Goal: Information Seeking & Learning: Learn about a topic

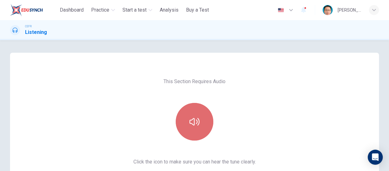
click at [197, 121] on icon "button" at bounding box center [195, 122] width 10 height 10
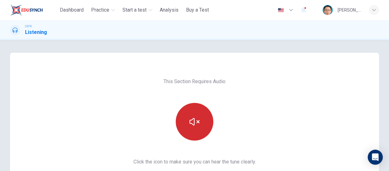
click at [197, 121] on icon "button" at bounding box center [195, 122] width 10 height 8
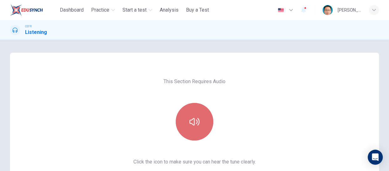
click at [197, 121] on icon "button" at bounding box center [195, 122] width 10 height 10
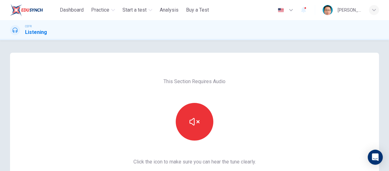
scroll to position [57, 0]
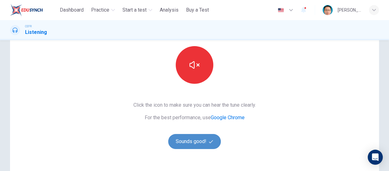
click at [179, 144] on button "Sounds good!" at bounding box center [194, 141] width 53 height 15
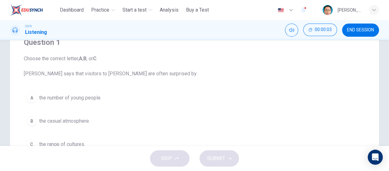
scroll to position [0, 0]
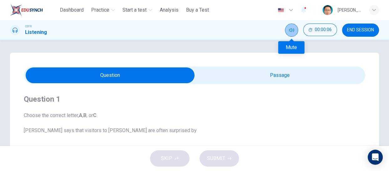
click at [295, 25] on button "Mute" at bounding box center [291, 30] width 13 height 13
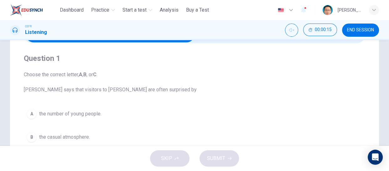
scroll to position [28, 0]
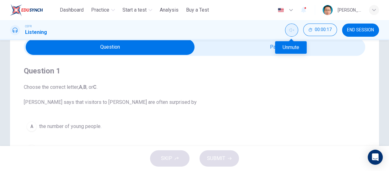
click at [290, 30] on icon "Unmute" at bounding box center [291, 30] width 5 height 5
click at [290, 30] on icon "Mute" at bounding box center [291, 30] width 5 height 5
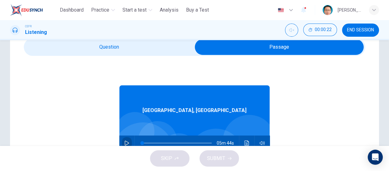
click at [125, 141] on icon "button" at bounding box center [126, 142] width 5 height 5
click at [260, 143] on icon "button" at bounding box center [262, 142] width 5 height 5
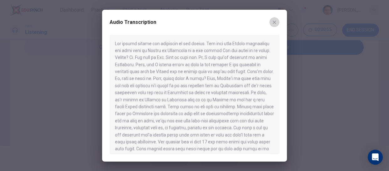
click at [276, 22] on icon "button" at bounding box center [274, 22] width 5 height 5
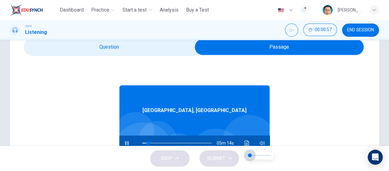
type input "*"
type input "***"
type input "*"
type input "***"
type input "*"
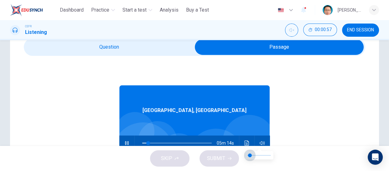
type input "*"
type input "***"
type input "*"
type input "***"
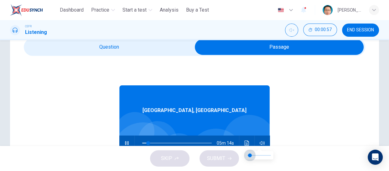
type input "*"
type input "***"
type input "*"
type input "***"
type input "*"
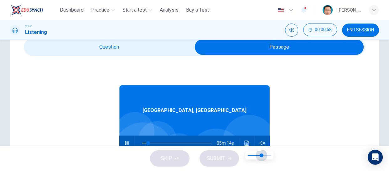
type input "***"
drag, startPoint x: 248, startPoint y: 156, endPoint x: 267, endPoint y: 157, distance: 19.8
click at [267, 157] on span at bounding box center [267, 155] width 4 height 4
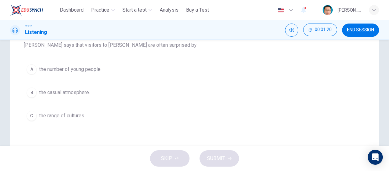
scroll to position [57, 0]
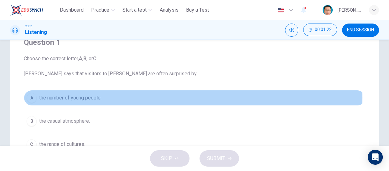
click at [31, 98] on div "A" at bounding box center [32, 98] width 10 height 10
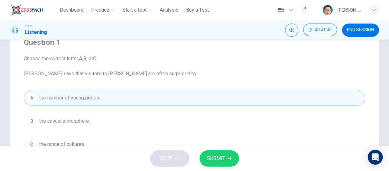
click at [35, 143] on div "C" at bounding box center [32, 144] width 10 height 10
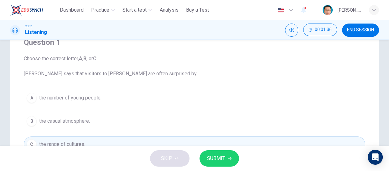
click at [223, 159] on span "SUBMIT" at bounding box center [216, 158] width 18 height 9
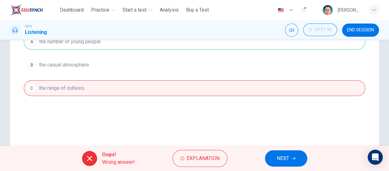
scroll to position [114, 0]
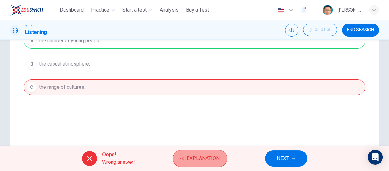
click at [192, 162] on span "Explanation" at bounding box center [203, 158] width 33 height 9
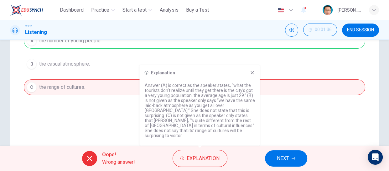
click at [311, 138] on div "Question 1 Choose the correct letter, A , B , or C . Joanne says that visitors …" at bounding box center [194, 65] width 369 height 252
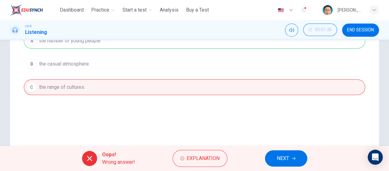
click at [279, 156] on span "NEXT" at bounding box center [283, 158] width 12 height 9
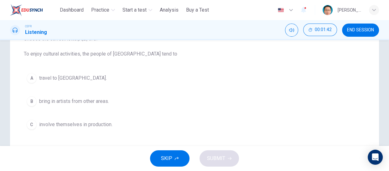
scroll to position [85, 0]
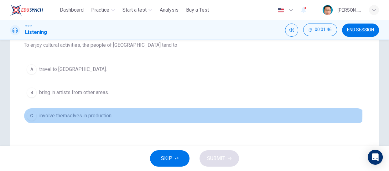
click at [37, 114] on button "C involve themselves in production." at bounding box center [195, 116] width 342 height 16
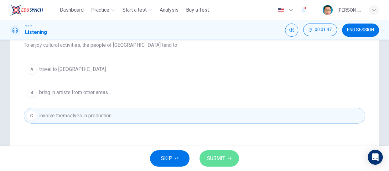
click at [207, 160] on span "SUBMIT" at bounding box center [216, 158] width 18 height 9
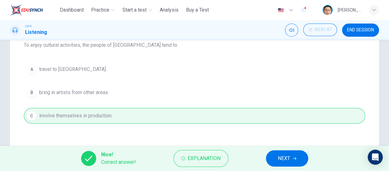
click at [276, 160] on button "NEXT" at bounding box center [287, 158] width 42 height 16
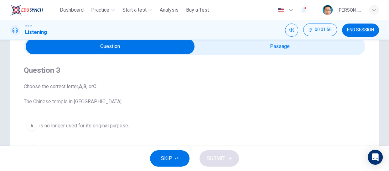
scroll to position [28, 0]
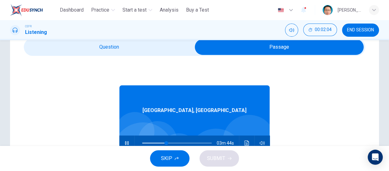
type input "**"
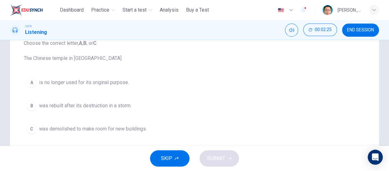
scroll to position [85, 0]
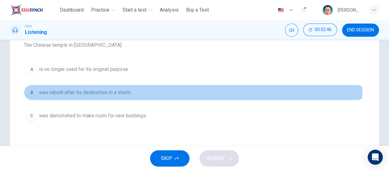
click at [32, 92] on div "B" at bounding box center [32, 92] width 10 height 10
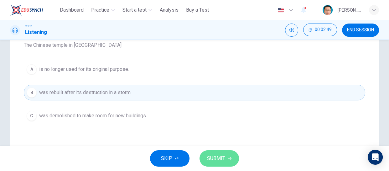
click at [212, 159] on span "SUBMIT" at bounding box center [216, 158] width 18 height 9
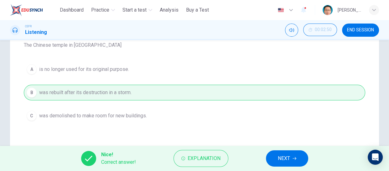
click at [284, 160] on span "NEXT" at bounding box center [284, 158] width 12 height 9
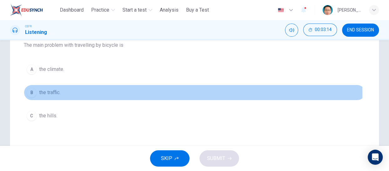
click at [32, 93] on div "B" at bounding box center [32, 92] width 10 height 10
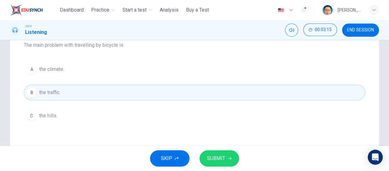
click at [210, 154] on span "SUBMIT" at bounding box center [216, 158] width 18 height 9
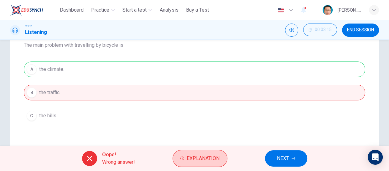
click at [181, 159] on icon "button" at bounding box center [183, 158] width 4 height 4
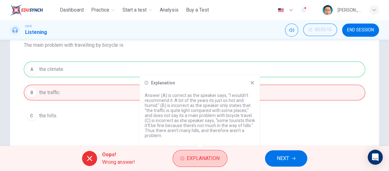
click at [181, 159] on icon "button" at bounding box center [183, 158] width 4 height 4
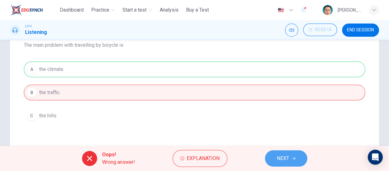
click at [273, 158] on button "NEXT" at bounding box center [286, 158] width 42 height 16
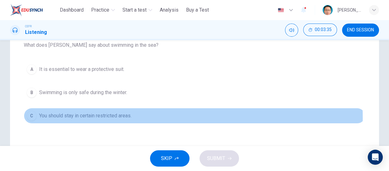
click at [66, 118] on span "You should stay in certain restricted areas." at bounding box center [85, 116] width 93 height 8
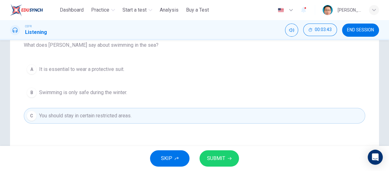
click at [223, 162] on span "SUBMIT" at bounding box center [216, 158] width 18 height 9
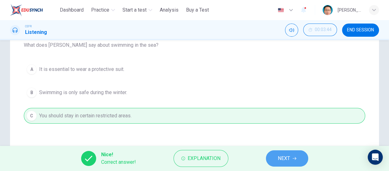
click at [290, 157] on span "NEXT" at bounding box center [284, 158] width 12 height 9
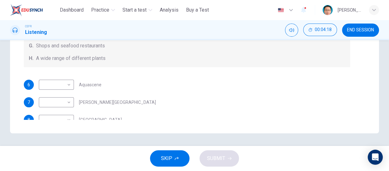
scroll to position [12, 0]
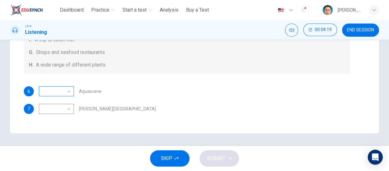
click at [67, 94] on body "This site uses cookies, as explained in our Privacy Policy . If you agree to th…" at bounding box center [194, 85] width 389 height 171
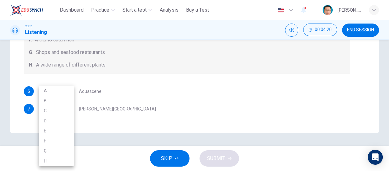
click at [136, 83] on div at bounding box center [194, 85] width 389 height 171
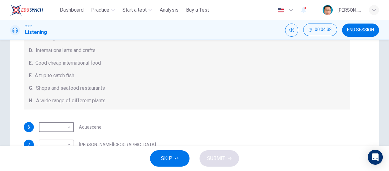
scroll to position [69, 0]
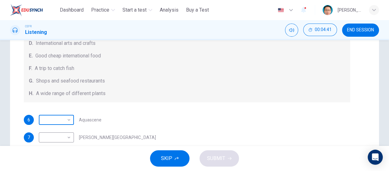
click at [70, 119] on body "This site uses cookies, as explained in our Privacy Policy . If you agree to th…" at bounding box center [194, 85] width 389 height 171
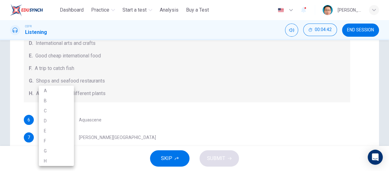
click at [54, 121] on li "D" at bounding box center [56, 121] width 35 height 10
type input "*"
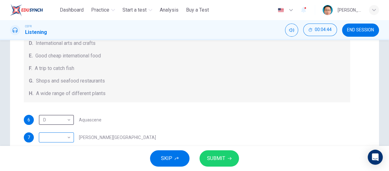
click at [69, 138] on body "This site uses cookies, as explained in our Privacy Policy . If you agree to th…" at bounding box center [194, 85] width 389 height 171
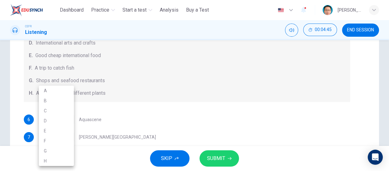
click at [52, 141] on li "F" at bounding box center [56, 141] width 35 height 10
type input "*"
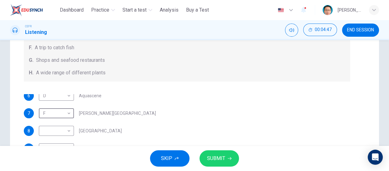
scroll to position [143, 0]
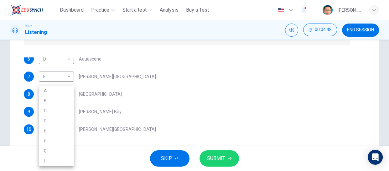
click at [70, 94] on body "This site uses cookies, as explained in our Privacy Policy . If you agree to th…" at bounding box center [194, 85] width 389 height 171
click at [49, 98] on li "B" at bounding box center [56, 101] width 35 height 10
type input "*"
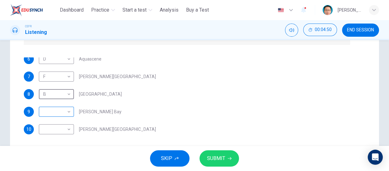
click at [69, 113] on body "This site uses cookies, as explained in our Privacy Policy . If you agree to th…" at bounding box center [194, 85] width 389 height 171
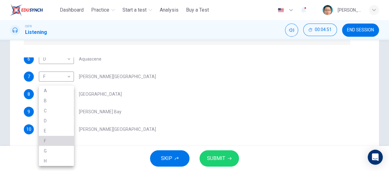
click at [50, 144] on li "F" at bounding box center [56, 141] width 35 height 10
type input "*"
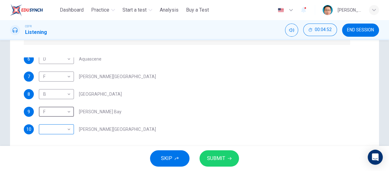
click at [69, 128] on body "This site uses cookies, as explained in our Privacy Policy . If you agree to th…" at bounding box center [194, 85] width 389 height 171
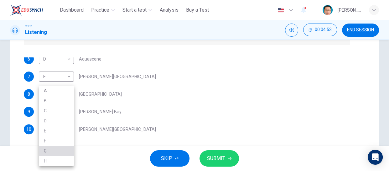
click at [49, 150] on li "G" at bounding box center [56, 151] width 35 height 10
type input "*"
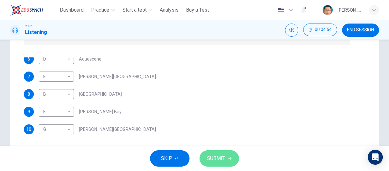
click at [205, 157] on button "SUBMIT" at bounding box center [220, 158] width 40 height 16
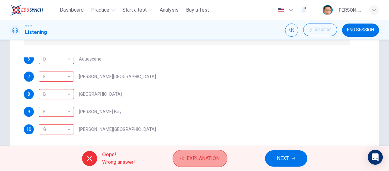
click at [202, 157] on span "Explanation" at bounding box center [203, 158] width 33 height 9
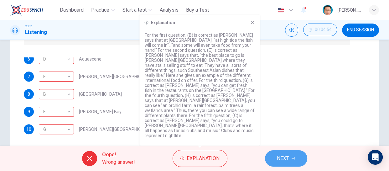
click at [283, 157] on span "NEXT" at bounding box center [283, 158] width 12 height 9
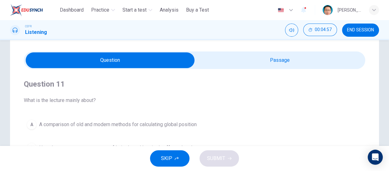
scroll to position [28, 0]
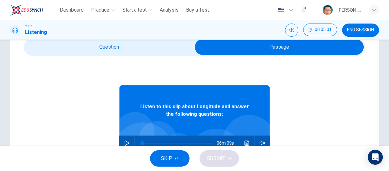
click at [124, 143] on icon "button" at bounding box center [126, 142] width 5 height 5
type input "*"
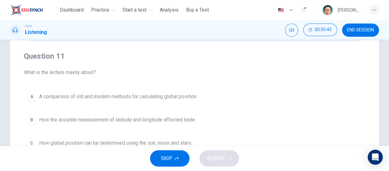
scroll to position [57, 0]
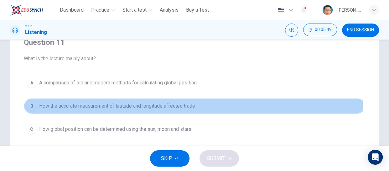
click at [34, 102] on div "B" at bounding box center [32, 106] width 10 height 10
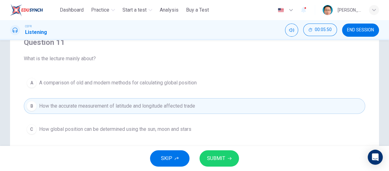
click at [222, 164] on button "SUBMIT" at bounding box center [220, 158] width 40 height 16
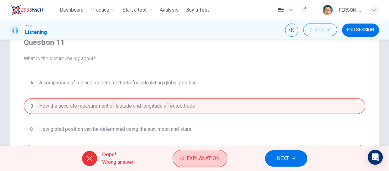
click at [195, 159] on span "Explanation" at bounding box center [203, 158] width 33 height 9
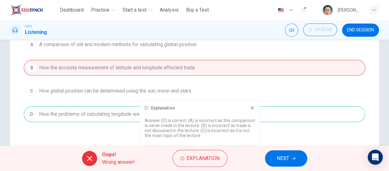
scroll to position [114, 0]
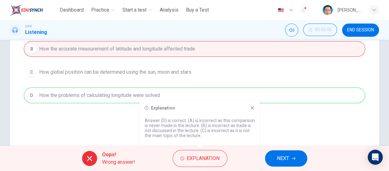
click at [283, 159] on span "NEXT" at bounding box center [283, 158] width 12 height 9
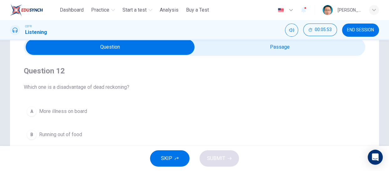
scroll to position [57, 0]
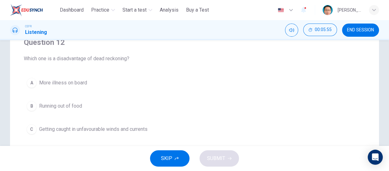
click at [37, 107] on button "B Running out of food" at bounding box center [195, 106] width 342 height 16
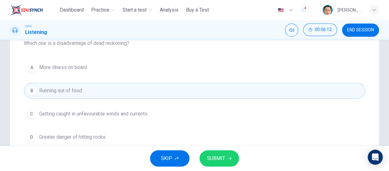
scroll to position [85, 0]
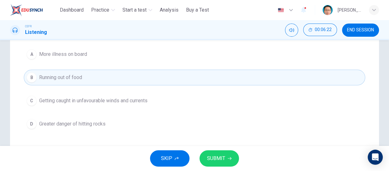
click at [102, 107] on button "C Getting caught in unfavourable winds and currents" at bounding box center [195, 101] width 342 height 16
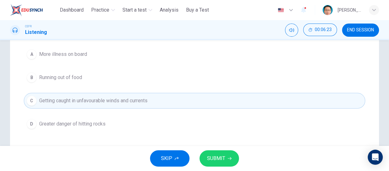
click at [226, 159] on button "SUBMIT" at bounding box center [220, 158] width 40 height 16
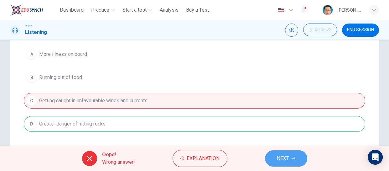
click at [287, 160] on span "NEXT" at bounding box center [283, 158] width 12 height 9
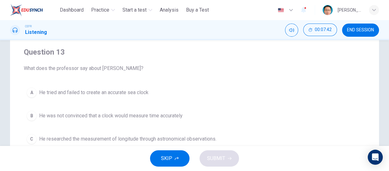
scroll to position [57, 0]
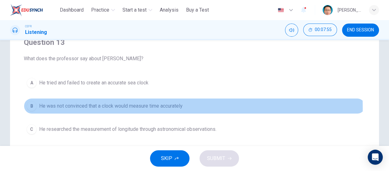
click at [43, 108] on span "He was not convinced that a clock would measure time accurately" at bounding box center [111, 106] width 144 height 8
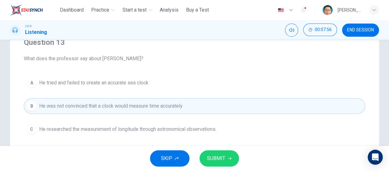
click at [215, 158] on span "SUBMIT" at bounding box center [216, 158] width 18 height 9
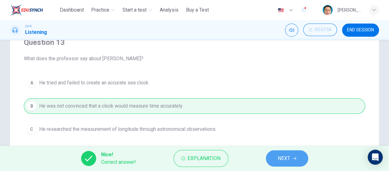
click at [286, 160] on span "NEXT" at bounding box center [284, 158] width 12 height 9
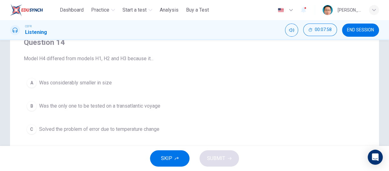
click at [62, 107] on span "Was the only one to be tested on a transatlantic voyage" at bounding box center [99, 106] width 121 height 8
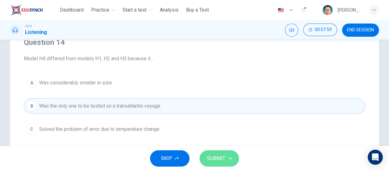
click at [211, 160] on span "SUBMIT" at bounding box center [216, 158] width 18 height 9
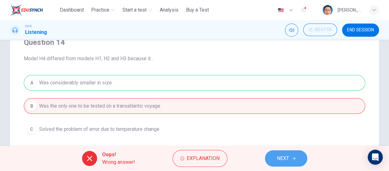
click at [293, 157] on icon "button" at bounding box center [294, 158] width 4 height 4
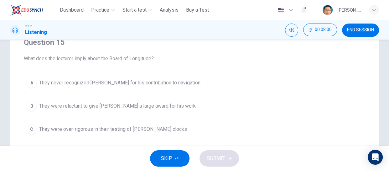
click at [109, 85] on span "They never recognized Harrison for his contribution to navigation" at bounding box center [119, 83] width 161 height 8
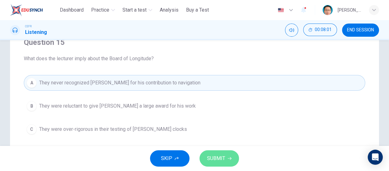
click at [216, 164] on button "SUBMIT" at bounding box center [220, 158] width 40 height 16
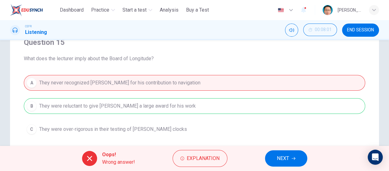
click at [280, 162] on span "NEXT" at bounding box center [283, 158] width 12 height 9
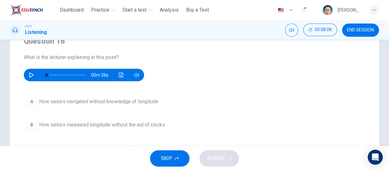
scroll to position [28, 0]
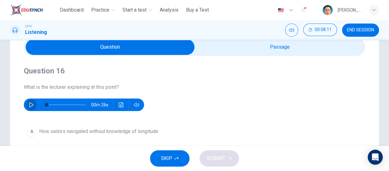
click at [31, 103] on icon "button" at bounding box center [31, 104] width 5 height 5
click at [31, 103] on icon "button" at bounding box center [30, 105] width 3 height 4
click at [31, 103] on icon "button" at bounding box center [31, 104] width 5 height 5
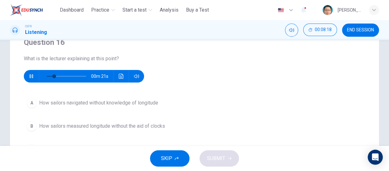
scroll to position [85, 0]
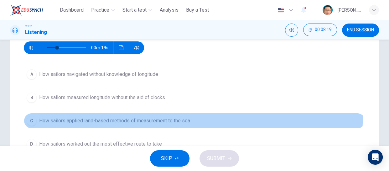
click at [152, 118] on span "How sailors applied land-based methods of measurement to the sea" at bounding box center [114, 121] width 151 height 8
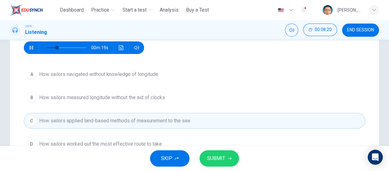
click at [218, 158] on span "SUBMIT" at bounding box center [216, 158] width 18 height 9
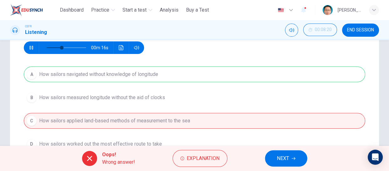
type input "**"
click at [278, 158] on span "NEXT" at bounding box center [283, 158] width 12 height 9
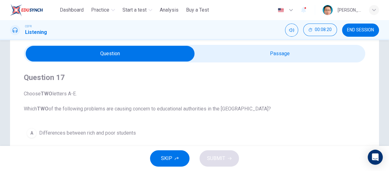
scroll to position [57, 0]
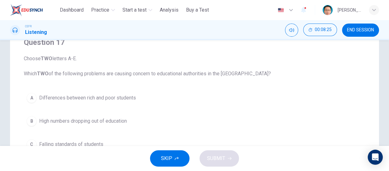
click at [74, 98] on span "Differences between rich and poor students" at bounding box center [87, 98] width 97 height 8
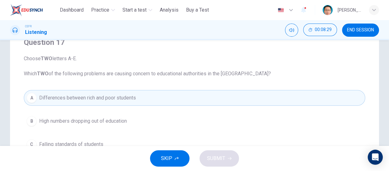
click at [61, 140] on span "Falling standards of students" at bounding box center [71, 144] width 64 height 8
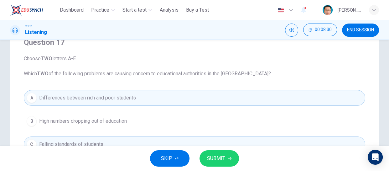
click at [210, 158] on span "SUBMIT" at bounding box center [216, 158] width 18 height 9
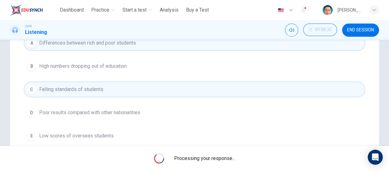
scroll to position [114, 0]
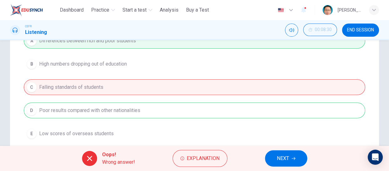
click at [271, 160] on button "NEXT" at bounding box center [286, 158] width 42 height 16
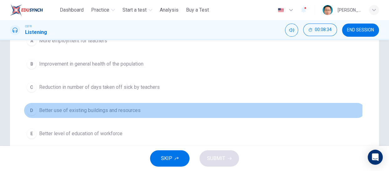
click at [62, 109] on span "Better use of existing buildings and resources" at bounding box center [90, 111] width 102 height 8
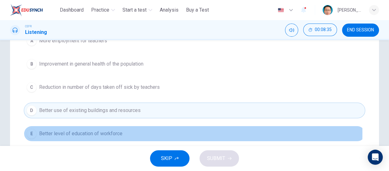
click at [74, 132] on span "Better level of education of workforce" at bounding box center [80, 134] width 83 height 8
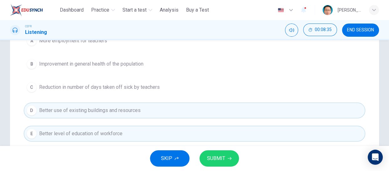
click at [211, 158] on span "SUBMIT" at bounding box center [216, 158] width 18 height 9
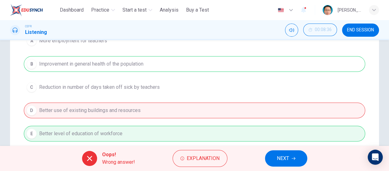
click at [284, 160] on span "NEXT" at bounding box center [283, 158] width 12 height 9
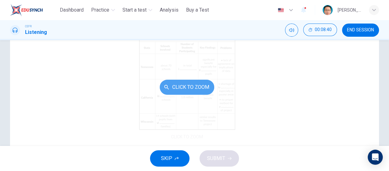
click at [180, 87] on button "Click to Zoom" at bounding box center [187, 87] width 55 height 15
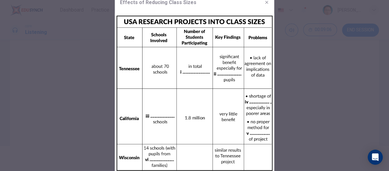
click at [267, 3] on icon "button" at bounding box center [267, 2] width 5 height 5
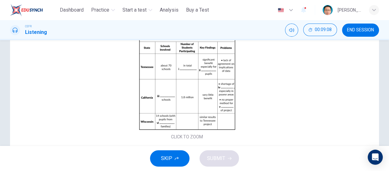
click at [175, 158] on icon "button" at bounding box center [177, 158] width 4 height 4
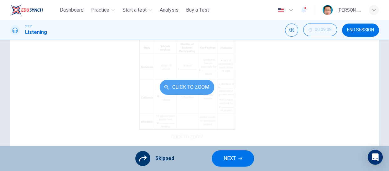
click at [188, 87] on button "Click to Zoom" at bounding box center [187, 87] width 55 height 15
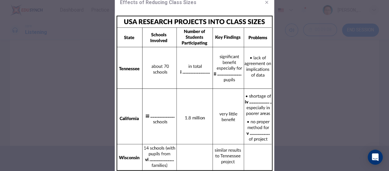
click at [189, 70] on img at bounding box center [195, 93] width 160 height 167
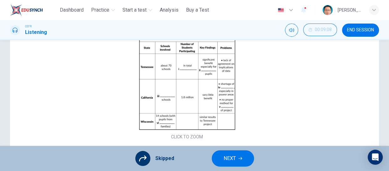
click at [233, 157] on span "NEXT" at bounding box center [230, 158] width 12 height 9
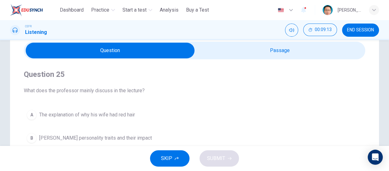
scroll to position [57, 0]
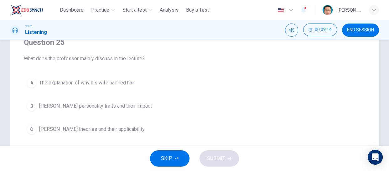
click at [76, 105] on span "Mendel's personality traits and their impact" at bounding box center [95, 106] width 113 height 8
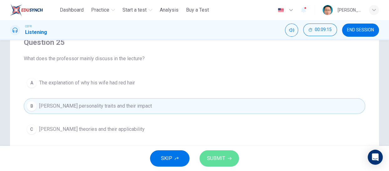
click at [216, 159] on span "SUBMIT" at bounding box center [216, 158] width 18 height 9
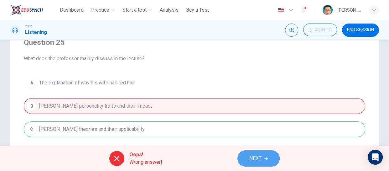
click at [269, 157] on button "NEXT" at bounding box center [259, 158] width 42 height 16
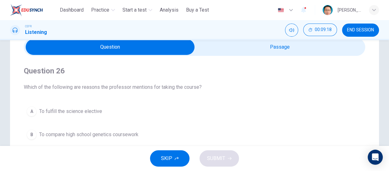
scroll to position [28, 0]
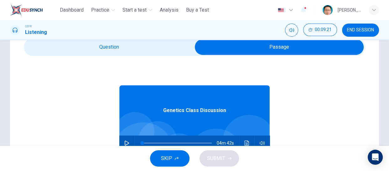
click at [126, 142] on icon "button" at bounding box center [127, 142] width 4 height 5
type input "*"
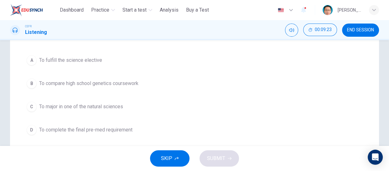
scroll to position [85, 0]
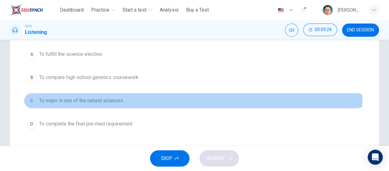
click at [73, 99] on span "To major in one of the natural sciences" at bounding box center [81, 101] width 84 height 8
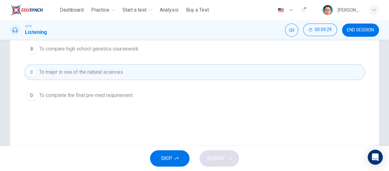
scroll to position [57, 0]
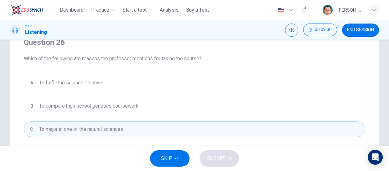
click at [75, 103] on span "To compare high school genetics coursework" at bounding box center [88, 106] width 99 height 8
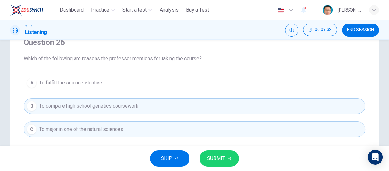
click at [108, 132] on span "To major in one of the natural sciences" at bounding box center [81, 129] width 84 height 8
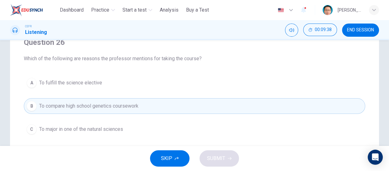
click at [71, 130] on span "To major in one of the natural sciences" at bounding box center [81, 129] width 84 height 8
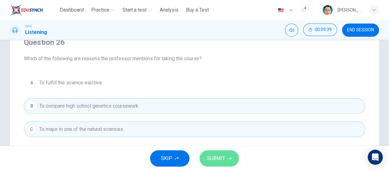
click at [216, 161] on span "SUBMIT" at bounding box center [216, 158] width 18 height 9
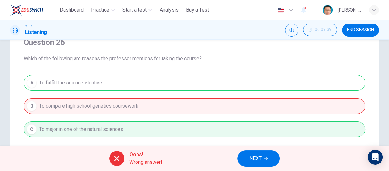
click at [248, 157] on button "NEXT" at bounding box center [259, 158] width 42 height 16
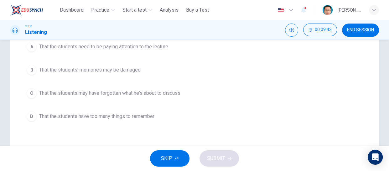
scroll to position [114, 0]
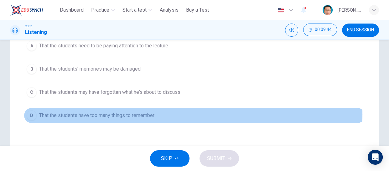
click at [67, 114] on span "That the students have too many things to remember" at bounding box center [96, 116] width 115 height 8
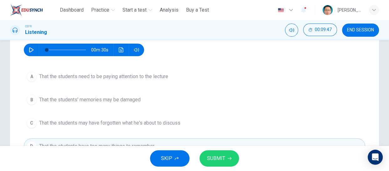
scroll to position [85, 0]
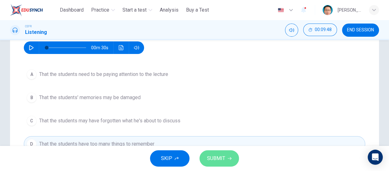
click at [227, 160] on button "SUBMIT" at bounding box center [220, 158] width 40 height 16
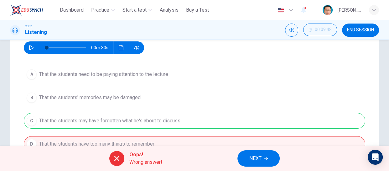
click at [256, 156] on span "NEXT" at bounding box center [256, 158] width 12 height 9
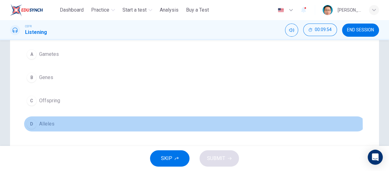
click at [50, 127] on span "Alleles" at bounding box center [46, 124] width 15 height 8
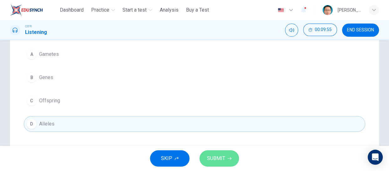
click at [215, 157] on span "SUBMIT" at bounding box center [216, 158] width 18 height 9
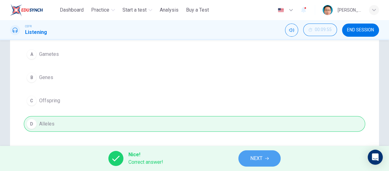
click at [256, 160] on span "NEXT" at bounding box center [257, 158] width 12 height 9
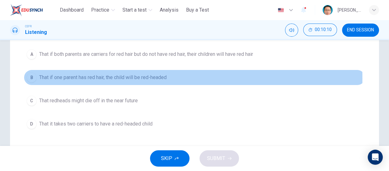
click at [109, 78] on span "That if one parent has red hair, the child will be red-headed" at bounding box center [103, 78] width 128 height 8
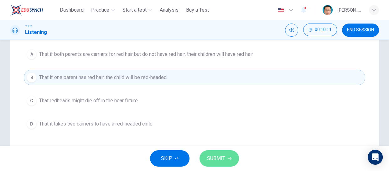
click at [211, 159] on span "SUBMIT" at bounding box center [216, 158] width 18 height 9
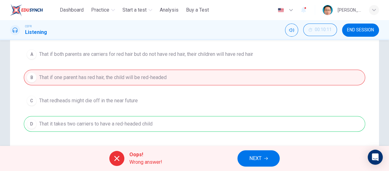
click at [259, 159] on span "NEXT" at bounding box center [256, 158] width 12 height 9
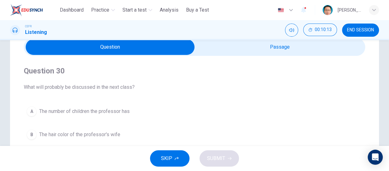
scroll to position [57, 0]
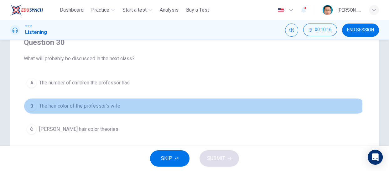
click at [79, 104] on span "The hair color of the professor's wife" at bounding box center [79, 106] width 81 height 8
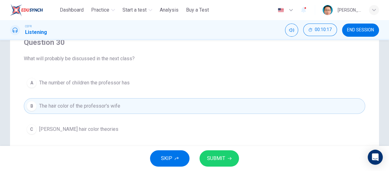
click at [78, 127] on span "Gregor Mendel's hair color theories" at bounding box center [78, 129] width 79 height 8
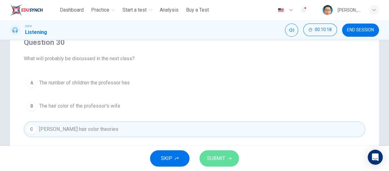
click at [211, 156] on span "SUBMIT" at bounding box center [216, 158] width 18 height 9
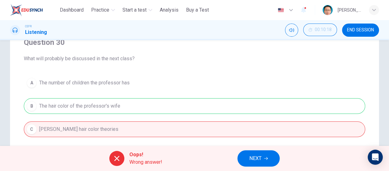
click at [258, 159] on span "NEXT" at bounding box center [256, 158] width 12 height 9
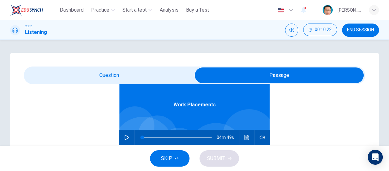
scroll to position [35, 0]
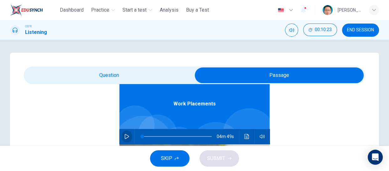
click at [123, 133] on button "button" at bounding box center [127, 136] width 10 height 15
type input "*"
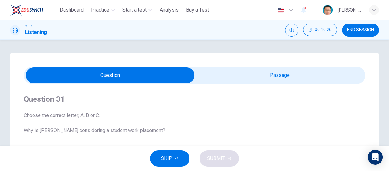
scroll to position [57, 0]
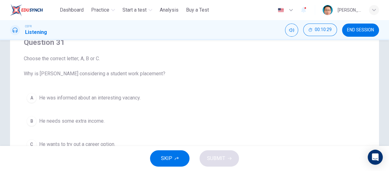
click at [74, 119] on span "He needs some extra income." at bounding box center [72, 121] width 66 height 8
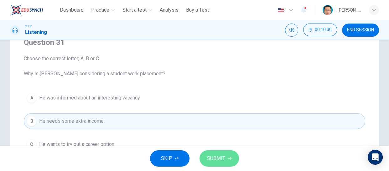
click at [210, 156] on span "SUBMIT" at bounding box center [216, 158] width 18 height 9
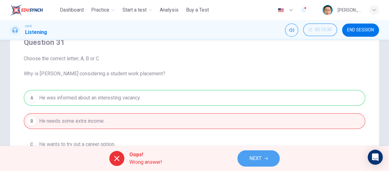
click at [253, 158] on span "NEXT" at bounding box center [256, 158] width 12 height 9
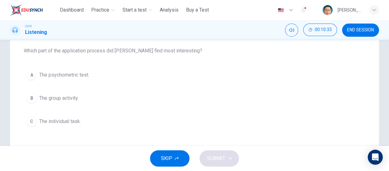
scroll to position [85, 0]
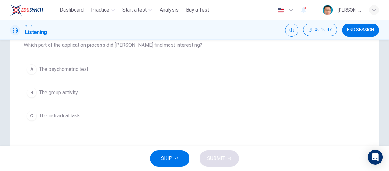
click at [56, 93] on span "The group activity." at bounding box center [59, 93] width 40 height 8
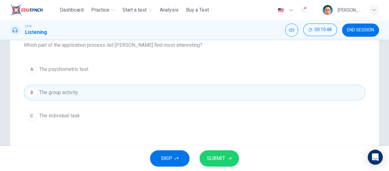
click at [226, 160] on button "SUBMIT" at bounding box center [220, 158] width 40 height 16
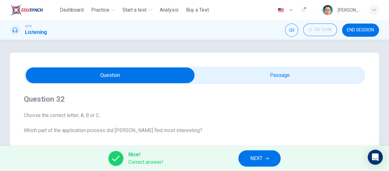
scroll to position [57, 0]
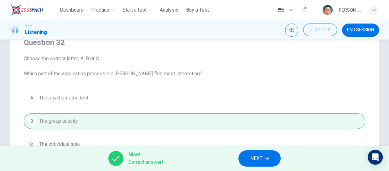
click at [246, 157] on button "NEXT" at bounding box center [260, 158] width 42 height 16
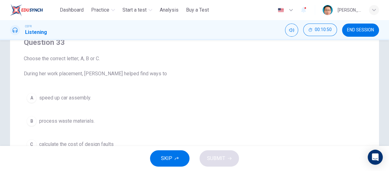
click at [57, 142] on span "calculate the cost of design faults" at bounding box center [76, 144] width 75 height 8
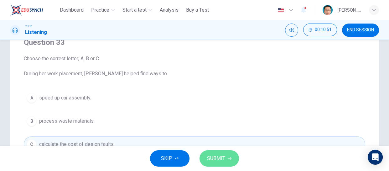
click at [218, 158] on span "SUBMIT" at bounding box center [216, 158] width 18 height 9
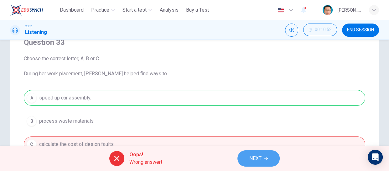
click at [245, 157] on button "NEXT" at bounding box center [259, 158] width 42 height 16
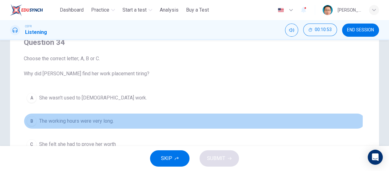
click at [72, 119] on span "The working hours were very long." at bounding box center [76, 121] width 75 height 8
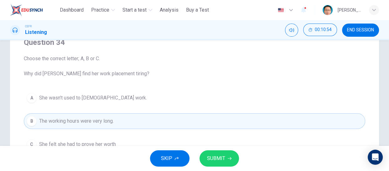
click at [217, 160] on span "SUBMIT" at bounding box center [216, 158] width 18 height 9
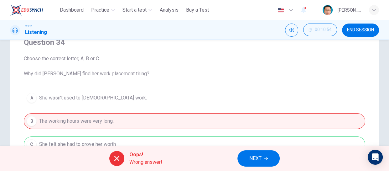
click at [260, 158] on span "NEXT" at bounding box center [256, 158] width 12 height 9
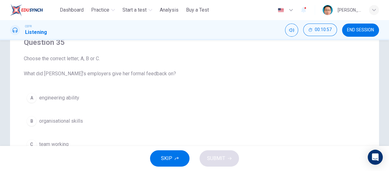
click at [54, 141] on span "team working" at bounding box center [53, 144] width 29 height 8
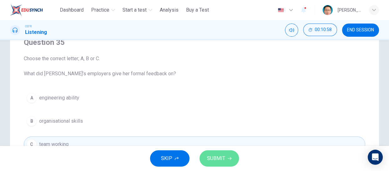
click at [216, 156] on span "SUBMIT" at bounding box center [216, 158] width 18 height 9
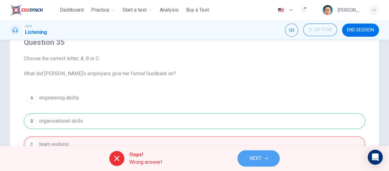
click at [250, 156] on span "NEXT" at bounding box center [256, 158] width 12 height 9
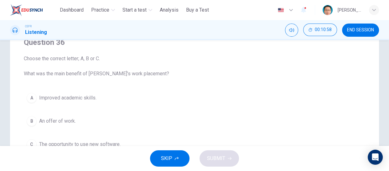
scroll to position [114, 0]
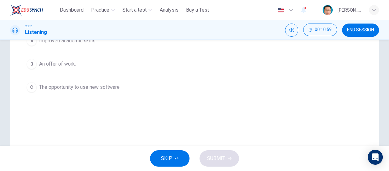
click at [66, 87] on span "The opportunity to use new software." at bounding box center [80, 87] width 82 height 8
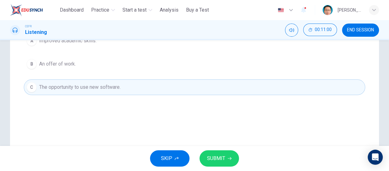
click at [225, 158] on span "SUBMIT" at bounding box center [216, 158] width 18 height 9
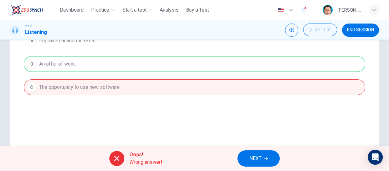
click at [257, 159] on span "NEXT" at bounding box center [256, 158] width 12 height 9
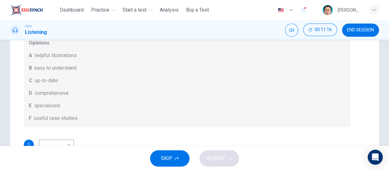
scroll to position [85, 0]
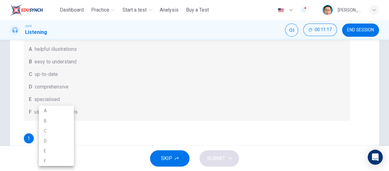
click at [68, 136] on body "This site uses cookies, as explained in our Privacy Policy . If you agree to th…" at bounding box center [194, 85] width 389 height 171
click at [58, 140] on li "D" at bounding box center [56, 141] width 35 height 10
type input "*"
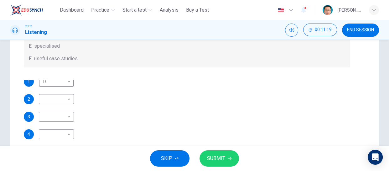
scroll to position [144, 0]
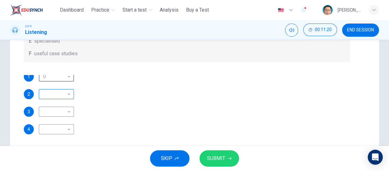
click at [68, 93] on body "This site uses cookies, as explained in our Privacy Policy . If you agree to th…" at bounding box center [194, 85] width 389 height 171
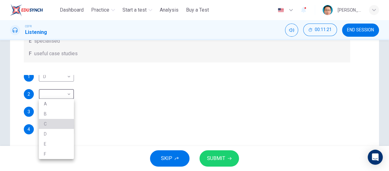
click at [50, 119] on li "C" at bounding box center [56, 124] width 35 height 10
type input "*"
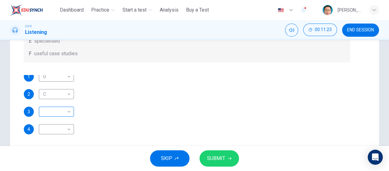
click at [72, 113] on div "​ ​" at bounding box center [56, 112] width 35 height 10
click at [69, 111] on body "This site uses cookies, as explained in our Privacy Policy . If you agree to th…" at bounding box center [194, 85] width 389 height 171
click at [49, 151] on li "E" at bounding box center [56, 151] width 35 height 10
type input "*"
click at [70, 132] on body "This site uses cookies, as explained in our Privacy Policy . If you agree to th…" at bounding box center [194, 85] width 389 height 171
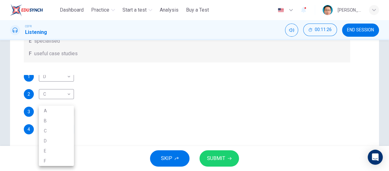
scroll to position [4, 0]
click at [48, 109] on li "A" at bounding box center [56, 111] width 35 height 10
type input "*"
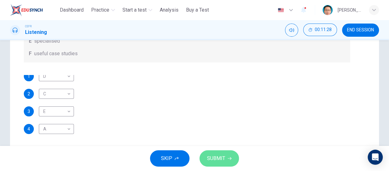
click at [216, 156] on span "SUBMIT" at bounding box center [216, 158] width 18 height 9
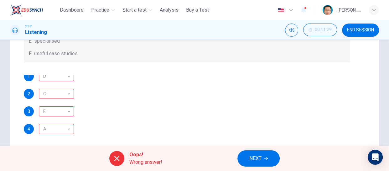
click at [254, 157] on span "NEXT" at bounding box center [256, 158] width 12 height 9
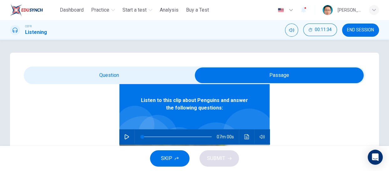
scroll to position [35, 0]
click at [124, 136] on icon "button" at bounding box center [126, 136] width 5 height 5
type input "*"
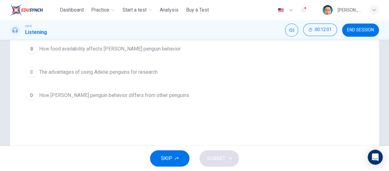
scroll to position [85, 0]
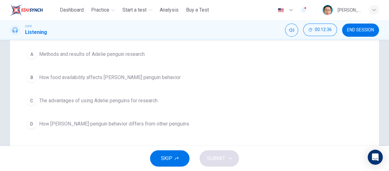
click at [131, 124] on span "How Adelie penguin behavior differs from other penguins" at bounding box center [114, 124] width 150 height 8
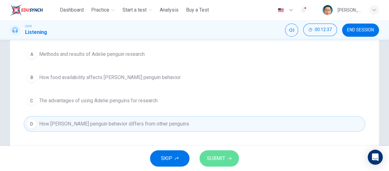
click at [211, 160] on span "SUBMIT" at bounding box center [216, 158] width 18 height 9
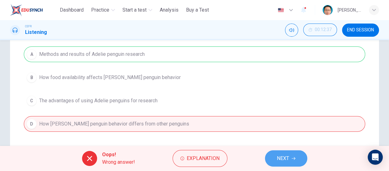
click at [276, 160] on button "NEXT" at bounding box center [286, 158] width 42 height 16
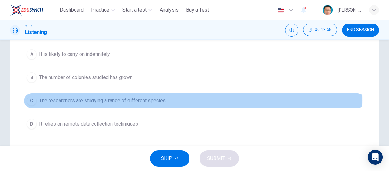
click at [92, 99] on span "The researchers are studying a range of different species" at bounding box center [102, 101] width 127 height 8
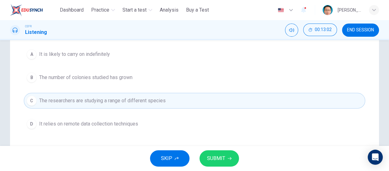
click at [82, 124] on span "It relies on remote data collection techniques" at bounding box center [88, 124] width 99 height 8
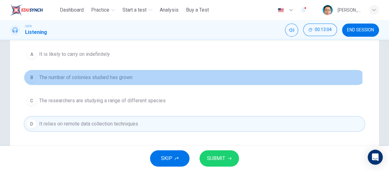
click at [69, 77] on span "The number of colonies studied has grown" at bounding box center [85, 78] width 93 height 8
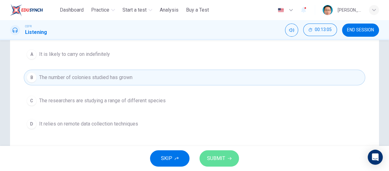
click at [214, 159] on span "SUBMIT" at bounding box center [216, 158] width 18 height 9
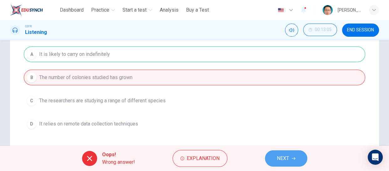
click at [282, 160] on span "NEXT" at bounding box center [283, 158] width 12 height 9
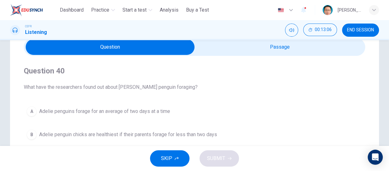
scroll to position [57, 0]
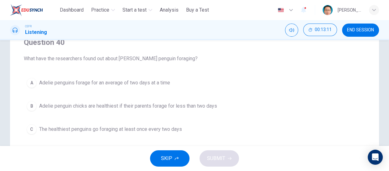
click at [117, 129] on span "The healthiest penguins go foraging at least once every two days" at bounding box center [110, 129] width 143 height 8
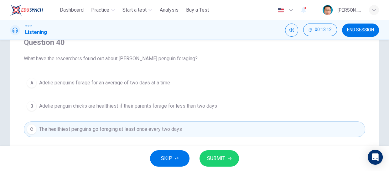
scroll to position [114, 0]
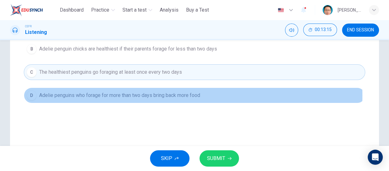
click at [135, 95] on span "Adelie penguins who forage for more than two days bring back more food" at bounding box center [119, 96] width 161 height 8
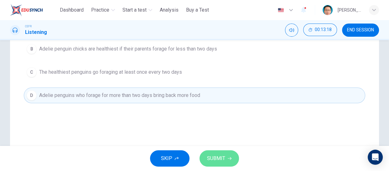
click at [223, 160] on span "SUBMIT" at bounding box center [216, 158] width 18 height 9
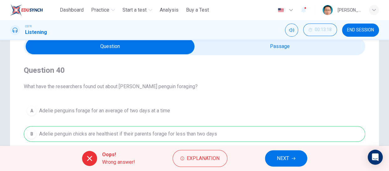
scroll to position [28, 0]
click at [278, 163] on button "NEXT" at bounding box center [286, 158] width 42 height 16
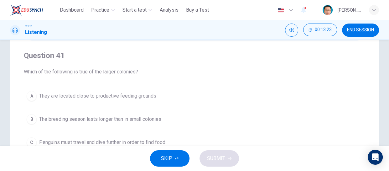
scroll to position [57, 0]
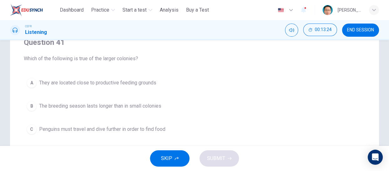
click at [96, 110] on button "B The breeding season lasts longer than in small colonies" at bounding box center [195, 106] width 342 height 16
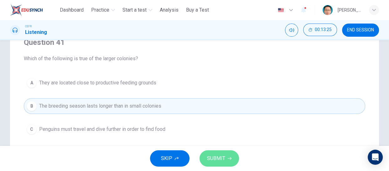
click at [230, 159] on icon "button" at bounding box center [230, 158] width 4 height 4
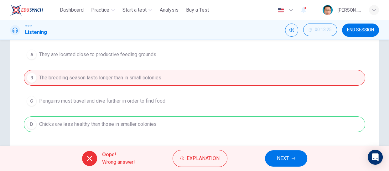
scroll to position [85, 0]
click at [278, 162] on span "NEXT" at bounding box center [283, 158] width 12 height 9
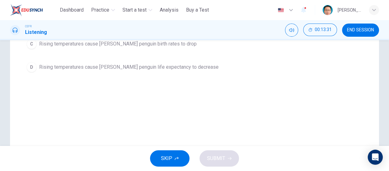
scroll to position [142, 0]
click at [144, 66] on span "Rising temperatures cause Adelie penguin life expectancy to decrease" at bounding box center [129, 67] width 180 height 8
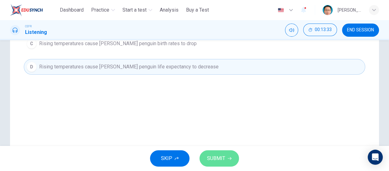
click at [211, 157] on span "SUBMIT" at bounding box center [216, 158] width 18 height 9
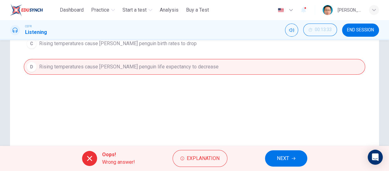
click at [271, 159] on button "NEXT" at bounding box center [286, 158] width 42 height 16
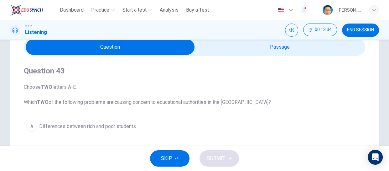
scroll to position [28, 0]
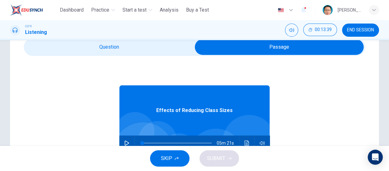
click at [124, 143] on icon "button" at bounding box center [126, 142] width 5 height 5
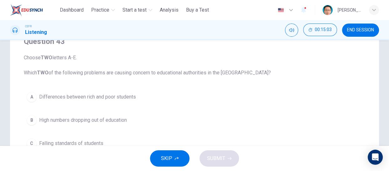
scroll to position [57, 0]
click at [31, 97] on div "A" at bounding box center [32, 97] width 10 height 10
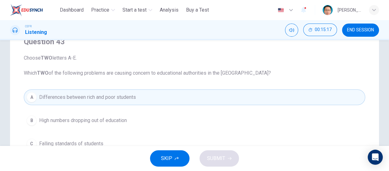
click at [32, 120] on div "B" at bounding box center [32, 120] width 10 height 10
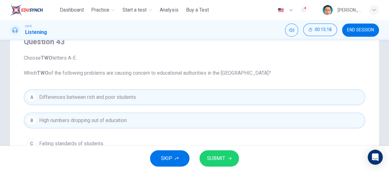
click at [216, 160] on span "SUBMIT" at bounding box center [216, 158] width 18 height 9
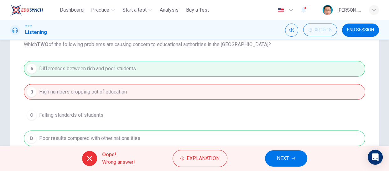
scroll to position [114, 0]
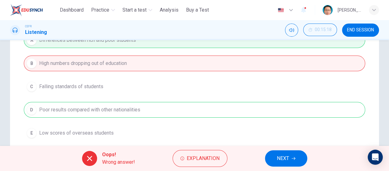
click at [280, 155] on span "NEXT" at bounding box center [283, 158] width 12 height 9
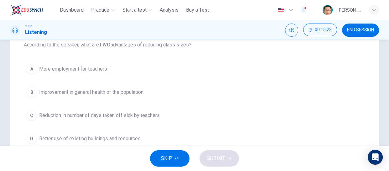
scroll to position [86, 0]
click at [36, 91] on div "B" at bounding box center [32, 92] width 10 height 10
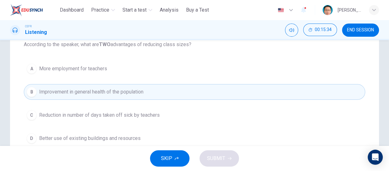
scroll to position [114, 0]
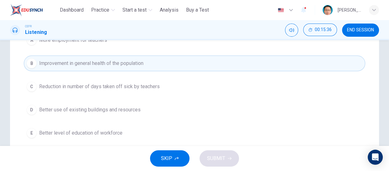
click at [54, 134] on span "Better level of education of workforce" at bounding box center [80, 133] width 83 height 8
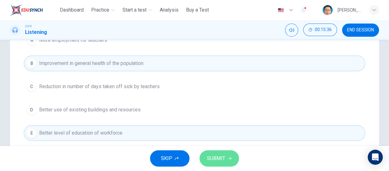
click at [210, 159] on span "SUBMIT" at bounding box center [216, 158] width 18 height 9
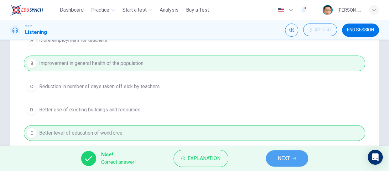
click at [274, 158] on button "NEXT" at bounding box center [287, 158] width 42 height 16
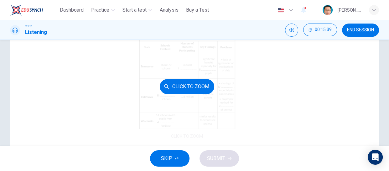
click at [181, 86] on button "Click to Zoom" at bounding box center [187, 86] width 55 height 15
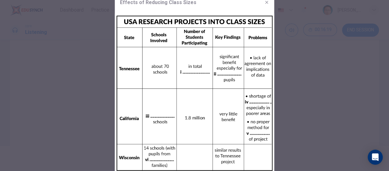
click at [267, 2] on icon "button" at bounding box center [267, 2] width 3 height 3
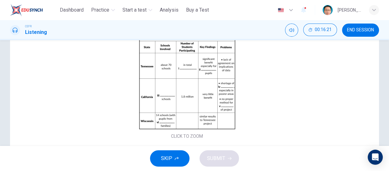
click at [165, 157] on span "SKIP" at bounding box center [166, 158] width 11 height 9
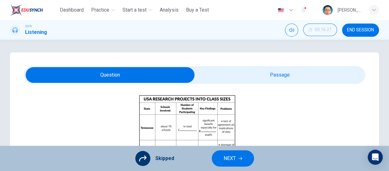
scroll to position [84, 0]
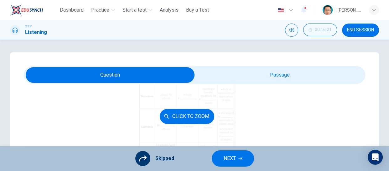
click at [93, 103] on div "Click to Zoom" at bounding box center [187, 116] width 327 height 108
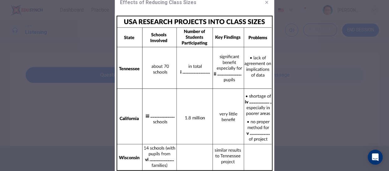
click at [158, 112] on img at bounding box center [195, 93] width 160 height 167
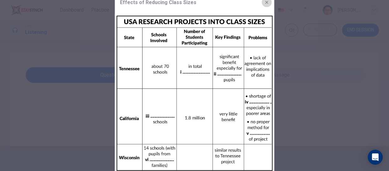
click at [267, 0] on icon "button" at bounding box center [267, 2] width 5 height 5
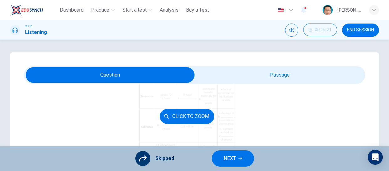
click at [177, 116] on button "Click to Zoom" at bounding box center [187, 116] width 55 height 15
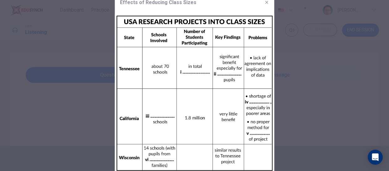
click at [155, 113] on img at bounding box center [195, 93] width 160 height 167
click at [267, 1] on icon "button" at bounding box center [267, 2] width 3 height 3
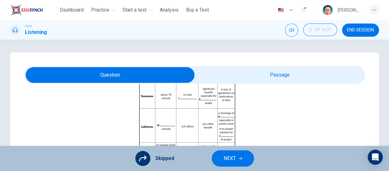
scroll to position [35, 0]
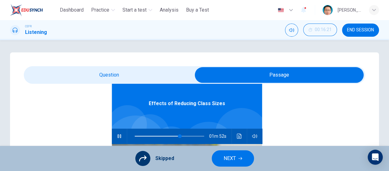
type input "**"
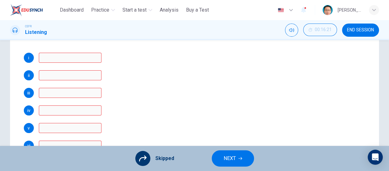
scroll to position [172, 0]
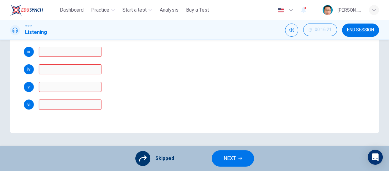
click at [235, 159] on span "NEXT" at bounding box center [230, 158] width 12 height 9
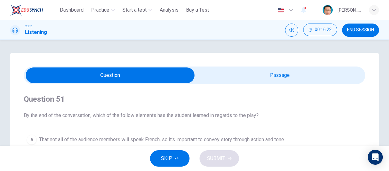
scroll to position [57, 0]
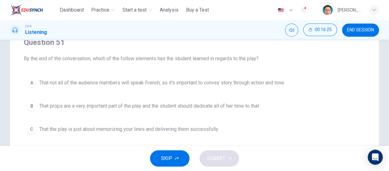
click at [146, 112] on button "B That props are a very important part of the play and the student should dedic…" at bounding box center [195, 106] width 342 height 16
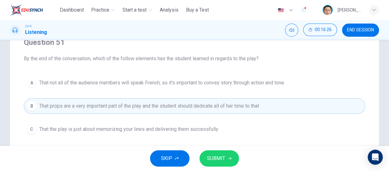
click at [218, 153] on button "SUBMIT" at bounding box center [220, 158] width 40 height 16
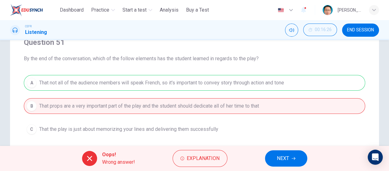
click at [276, 159] on button "NEXT" at bounding box center [286, 158] width 42 height 16
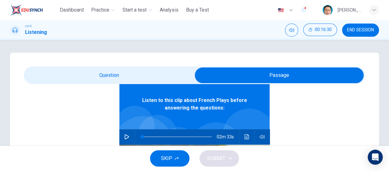
scroll to position [35, 0]
click at [124, 135] on icon "button" at bounding box center [126, 136] width 5 height 5
click at [125, 134] on icon "button" at bounding box center [126, 136] width 5 height 5
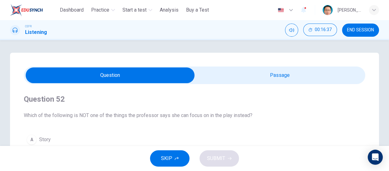
scroll to position [57, 0]
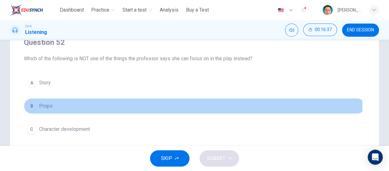
click at [54, 108] on button "B Props" at bounding box center [195, 106] width 342 height 16
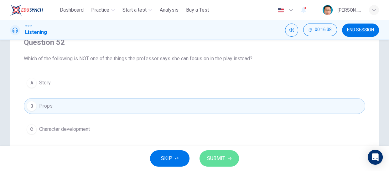
click at [212, 156] on span "SUBMIT" at bounding box center [216, 158] width 18 height 9
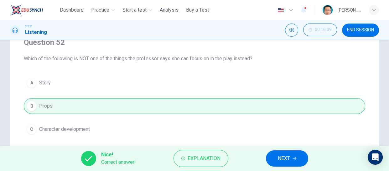
click at [282, 157] on span "NEXT" at bounding box center [284, 158] width 12 height 9
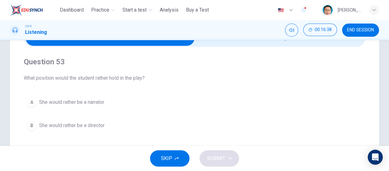
scroll to position [0, 0]
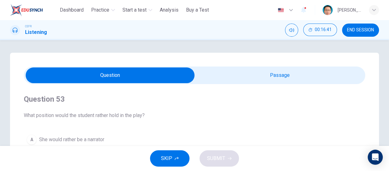
type input "*"
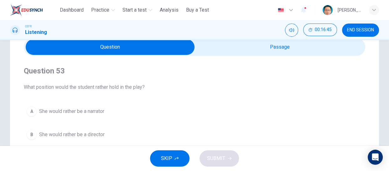
click at [64, 134] on span "She would rather be a director" at bounding box center [72, 135] width 66 height 8
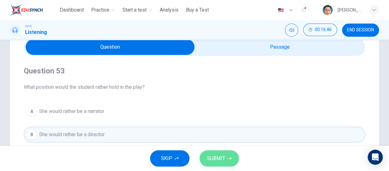
click at [223, 160] on span "SUBMIT" at bounding box center [216, 158] width 18 height 9
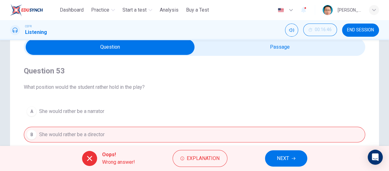
click at [279, 156] on span "NEXT" at bounding box center [283, 158] width 12 height 9
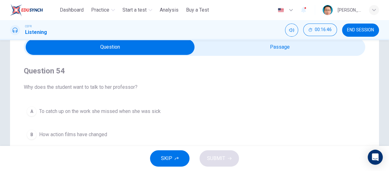
scroll to position [114, 0]
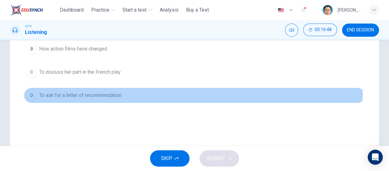
click at [106, 92] on span "To ask for a letter of recommendation" at bounding box center [80, 96] width 82 height 8
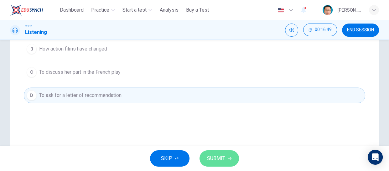
click at [208, 160] on span "SUBMIT" at bounding box center [216, 158] width 18 height 9
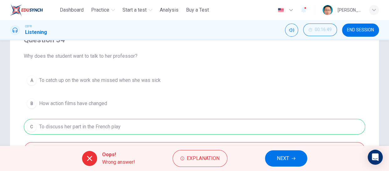
scroll to position [57, 0]
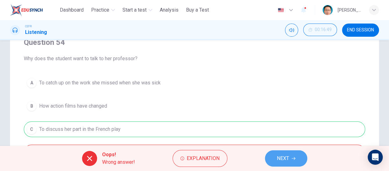
click at [270, 157] on button "NEXT" at bounding box center [286, 158] width 42 height 16
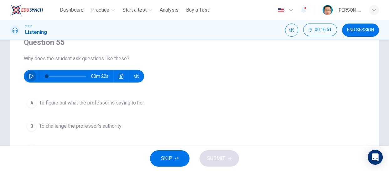
click at [28, 76] on button "button" at bounding box center [31, 76] width 10 height 13
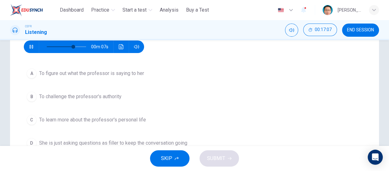
scroll to position [85, 0]
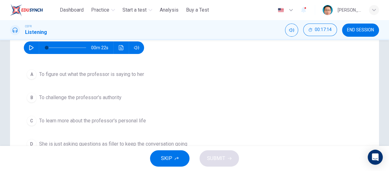
type input "*"
click at [26, 94] on button "B To challenge the professor's authority" at bounding box center [195, 98] width 342 height 16
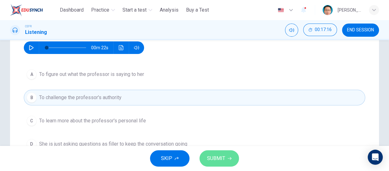
click at [223, 155] on span "SUBMIT" at bounding box center [216, 158] width 18 height 9
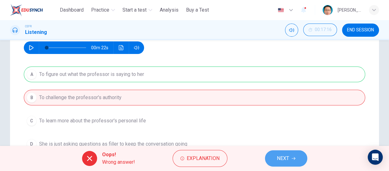
click at [278, 156] on span "NEXT" at bounding box center [283, 158] width 12 height 9
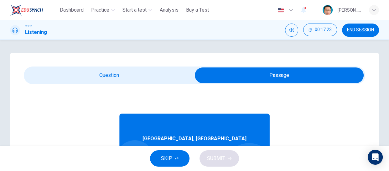
scroll to position [35, 0]
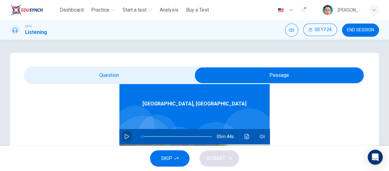
click at [124, 134] on icon "button" at bounding box center [126, 136] width 5 height 5
type input "*"
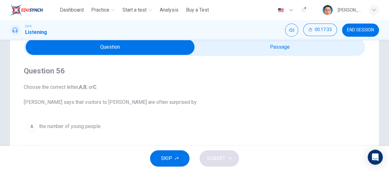
scroll to position [85, 0]
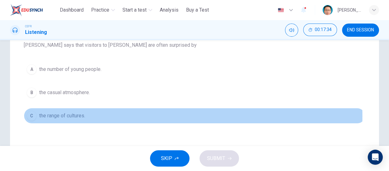
click at [77, 116] on span "the range of cultures." at bounding box center [62, 116] width 46 height 8
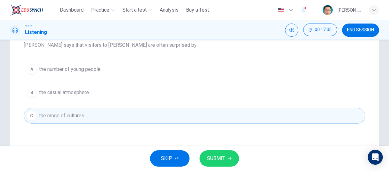
click at [208, 155] on span "SUBMIT" at bounding box center [216, 158] width 18 height 9
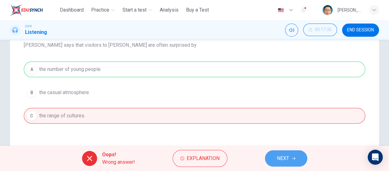
click at [272, 155] on button "NEXT" at bounding box center [286, 158] width 42 height 16
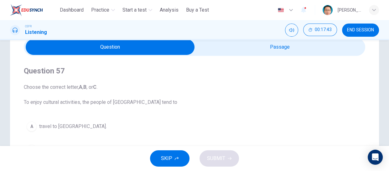
scroll to position [0, 0]
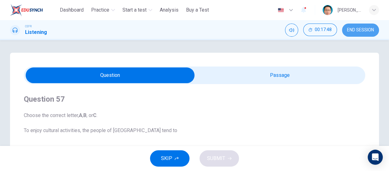
click at [356, 28] on span "END SESSION" at bounding box center [360, 30] width 27 height 5
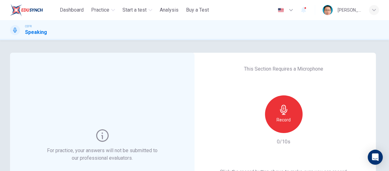
click at [275, 114] on div "Record" at bounding box center [284, 114] width 38 height 38
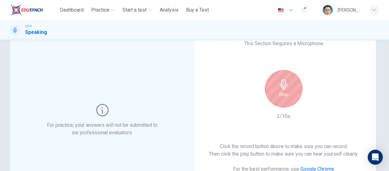
scroll to position [85, 0]
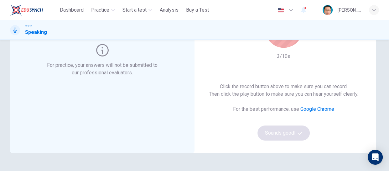
click at [283, 135] on div "Click the record button above to make sure you can record. Then click the play …" at bounding box center [284, 112] width 150 height 58
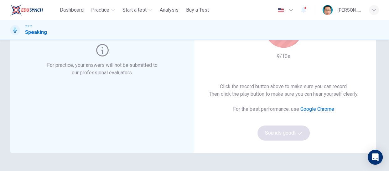
scroll to position [0, 0]
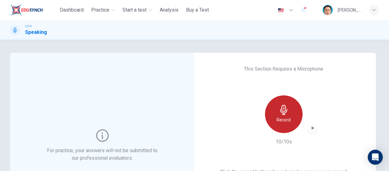
click at [272, 115] on div "Record" at bounding box center [284, 114] width 38 height 38
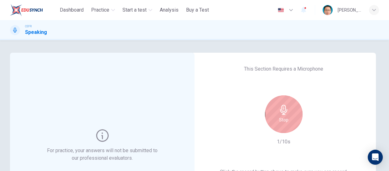
scroll to position [57, 0]
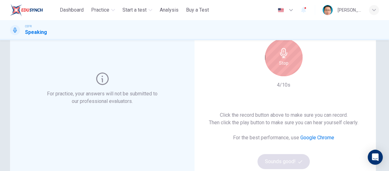
click at [283, 59] on h6 "Stop" at bounding box center [283, 63] width 9 height 8
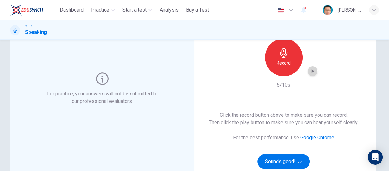
click at [311, 72] on icon "button" at bounding box center [313, 71] width 6 height 6
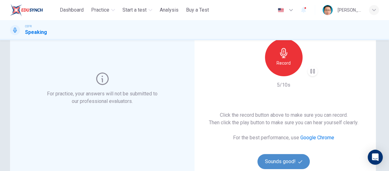
click at [284, 159] on button "Sounds good!" at bounding box center [284, 161] width 53 height 15
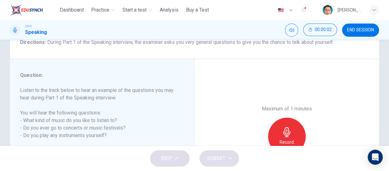
scroll to position [114, 0]
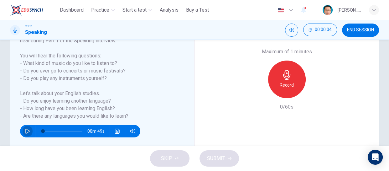
click at [29, 130] on icon "button" at bounding box center [27, 131] width 4 height 5
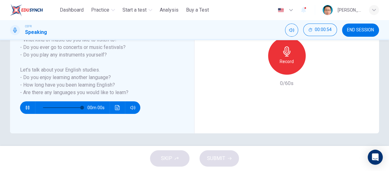
type input "*"
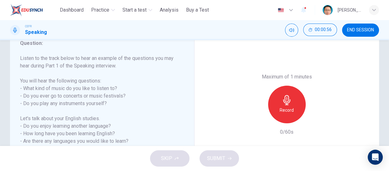
scroll to position [80, 0]
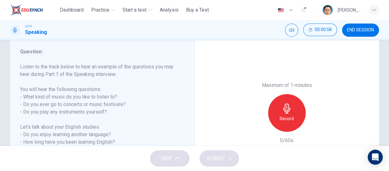
click at [282, 112] on icon "button" at bounding box center [287, 108] width 10 height 10
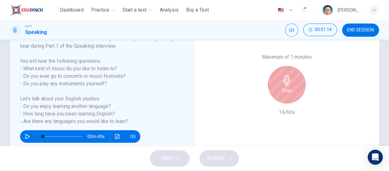
scroll to position [109, 0]
click at [291, 88] on div "Stop" at bounding box center [287, 85] width 38 height 38
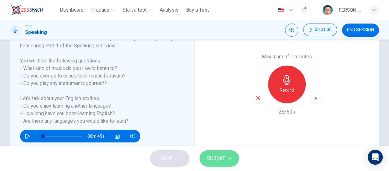
click at [225, 159] on span "SUBMIT" at bounding box center [216, 158] width 18 height 9
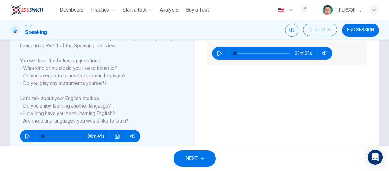
scroll to position [80, 0]
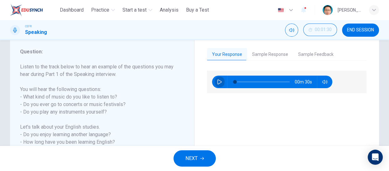
click at [217, 81] on icon "button" at bounding box center [219, 81] width 5 height 5
type input "**"
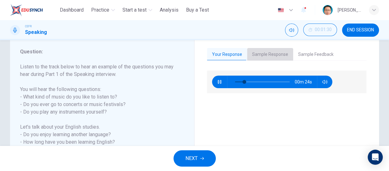
click at [269, 55] on button "Sample Response" at bounding box center [270, 54] width 46 height 13
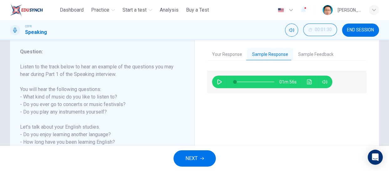
click at [217, 84] on icon "button" at bounding box center [219, 81] width 5 height 5
type input "*"
click at [323, 55] on button "Sample Feedback" at bounding box center [315, 54] width 45 height 13
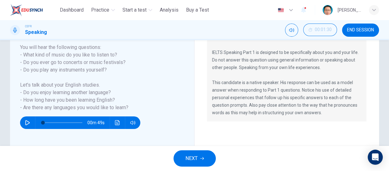
scroll to position [109, 0]
